Goal: Check status

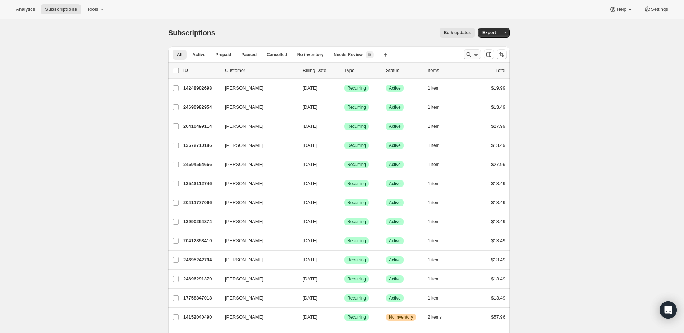
click at [470, 51] on icon "Search and filter results" at bounding box center [468, 54] width 7 height 7
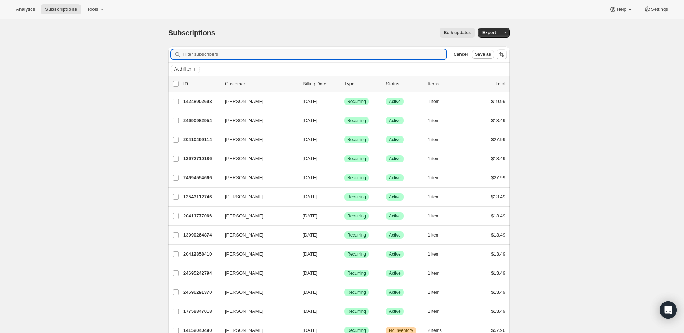
paste input "rochamariap@gmail.com"
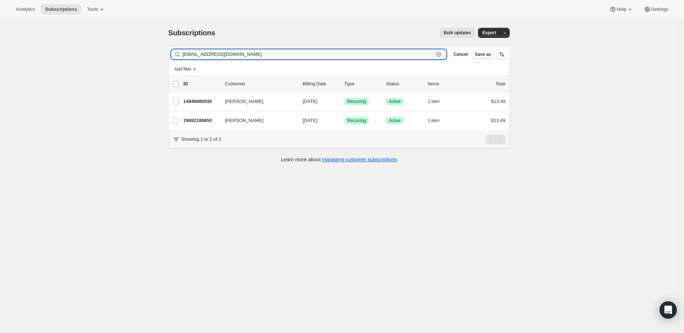
type input "rochamariap@gmail.com"
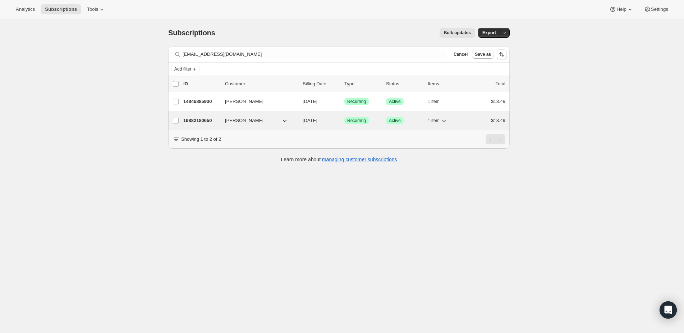
click at [205, 121] on p "19882180650" at bounding box center [201, 120] width 36 height 7
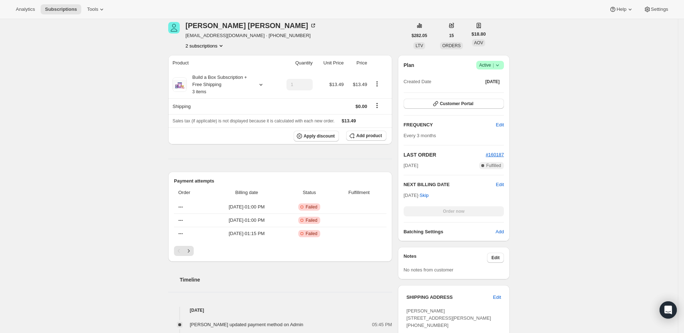
scroll to position [104, 0]
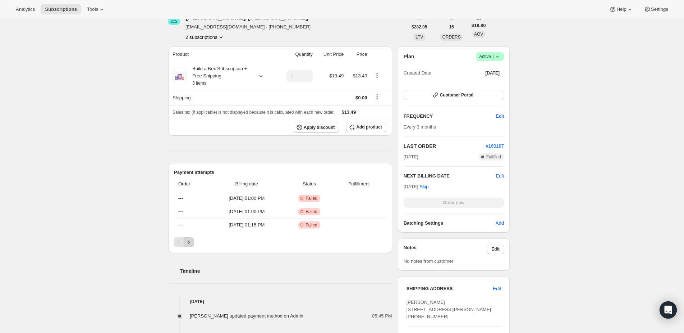
click at [192, 240] on icon "Next" at bounding box center [188, 241] width 7 height 7
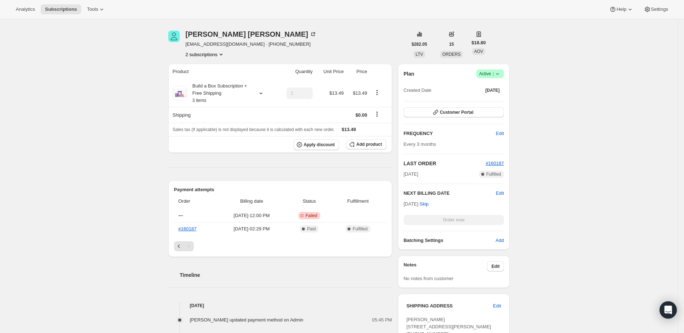
scroll to position [4, 0]
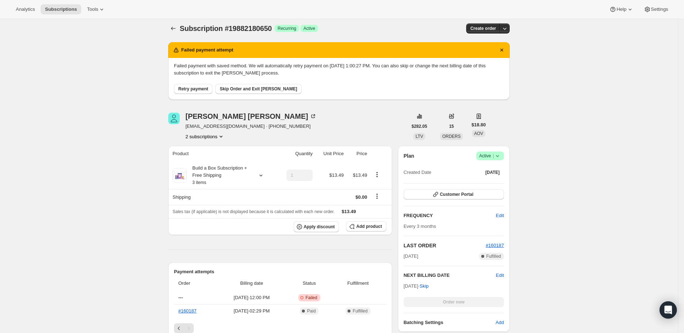
click at [202, 91] on span "Retry payment" at bounding box center [193, 89] width 30 height 6
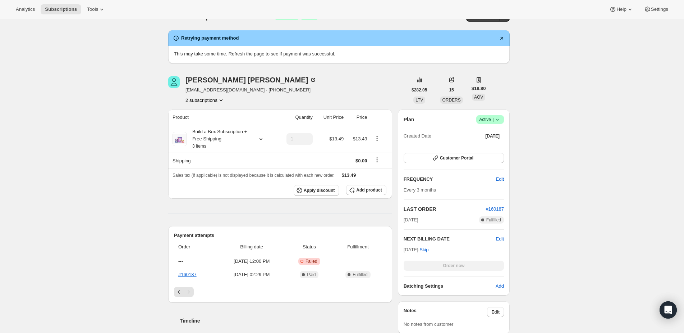
scroll to position [17, 0]
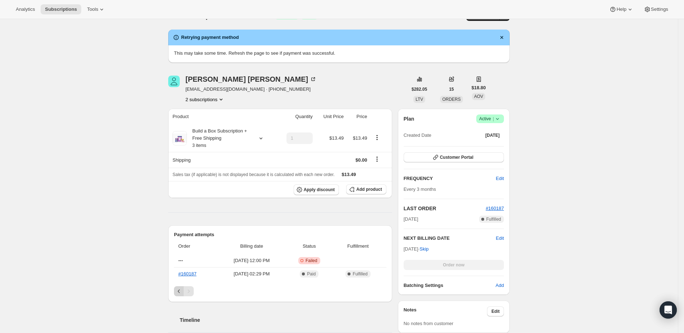
click at [182, 290] on icon "Previous" at bounding box center [179, 290] width 7 height 7
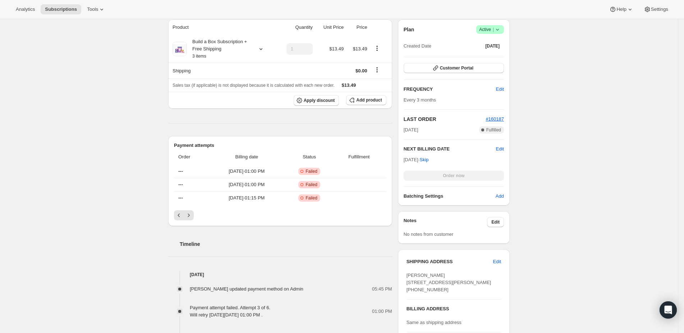
scroll to position [0, 0]
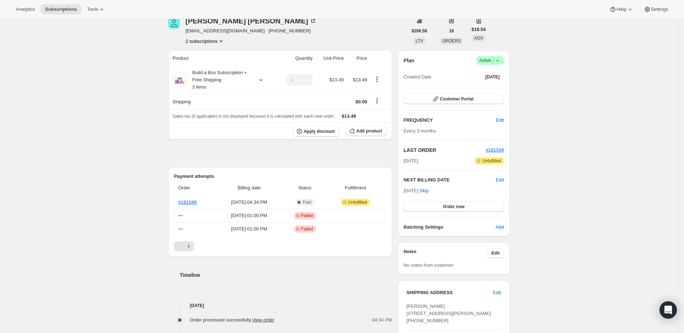
scroll to position [36, 0]
click at [189, 200] on link "#191549" at bounding box center [187, 201] width 18 height 5
click at [312, 258] on div "Timeline" at bounding box center [280, 267] width 224 height 22
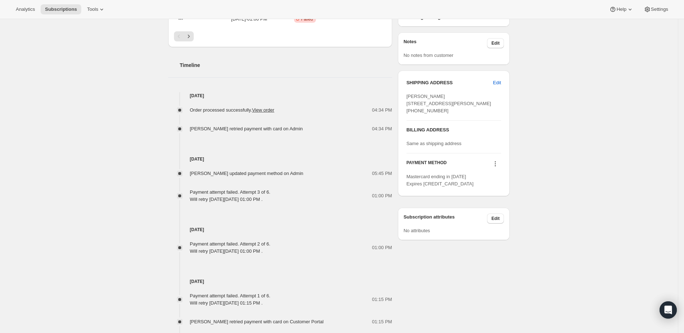
scroll to position [252, 0]
